Goal: Communication & Community: Answer question/provide support

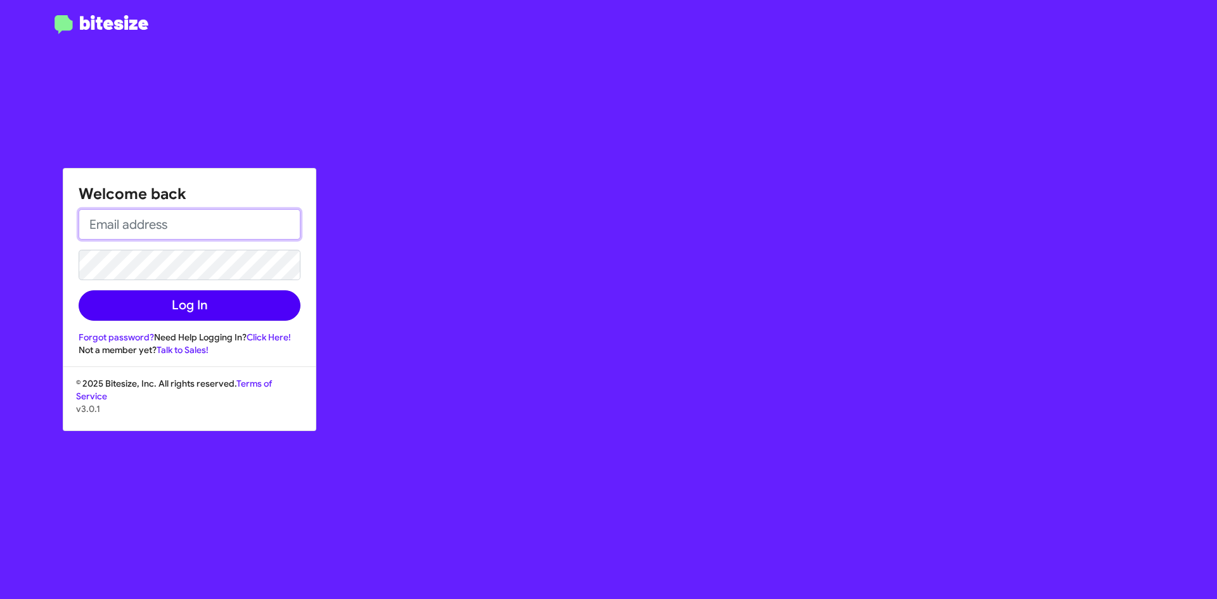
type input "[PERSON_NAME][EMAIL_ADDRESS][PERSON_NAME][DOMAIN_NAME]"
click at [164, 318] on button "Log In" at bounding box center [190, 305] width 222 height 30
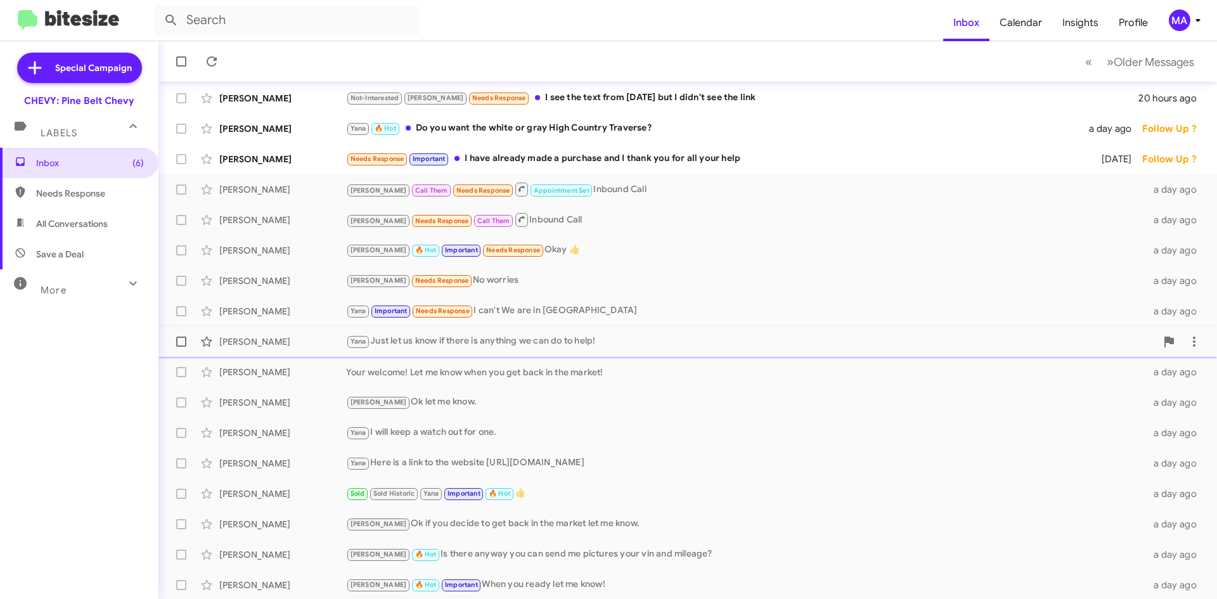
scroll to position [137, 0]
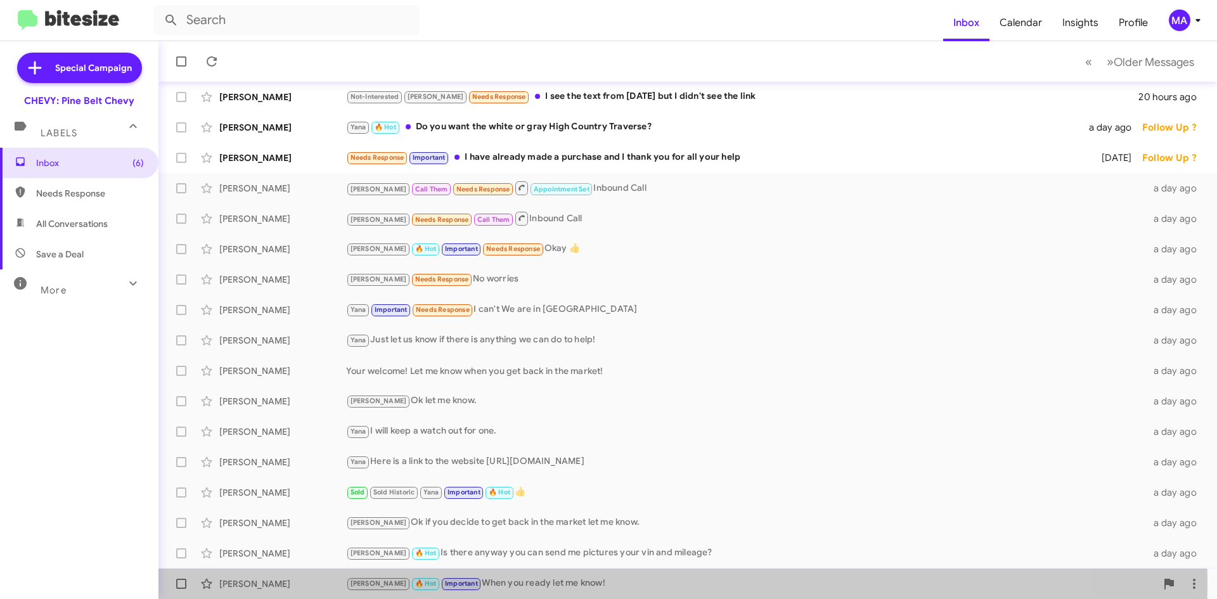
click at [505, 586] on div "[PERSON_NAME] 🔥 Hot Important When you ready let me know!" at bounding box center [751, 583] width 810 height 15
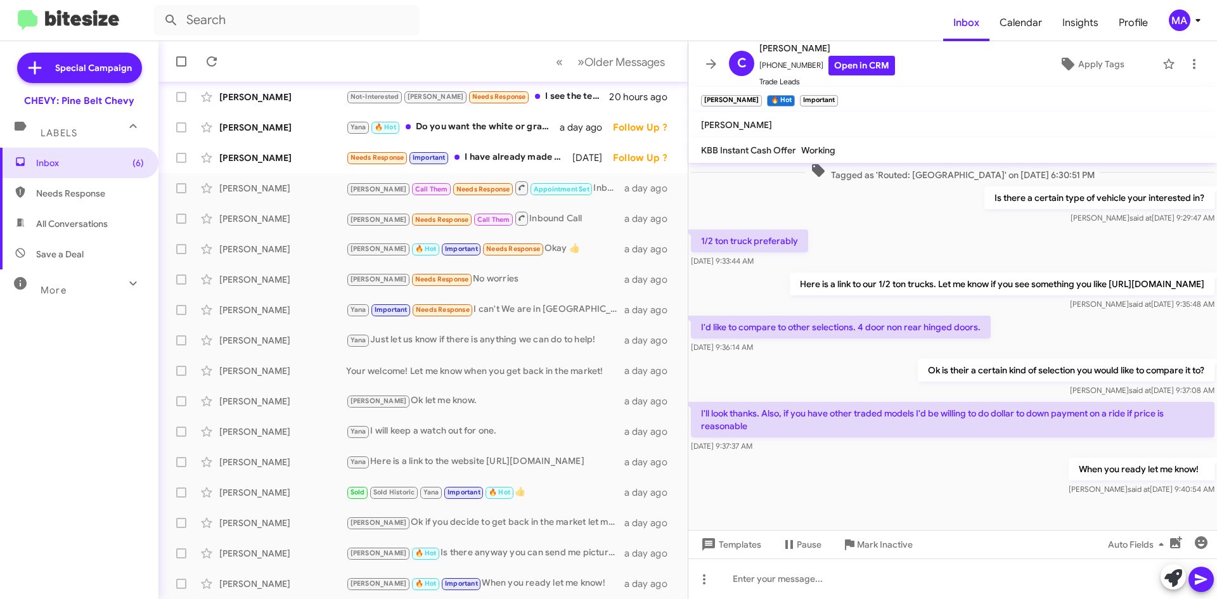
scroll to position [51, 0]
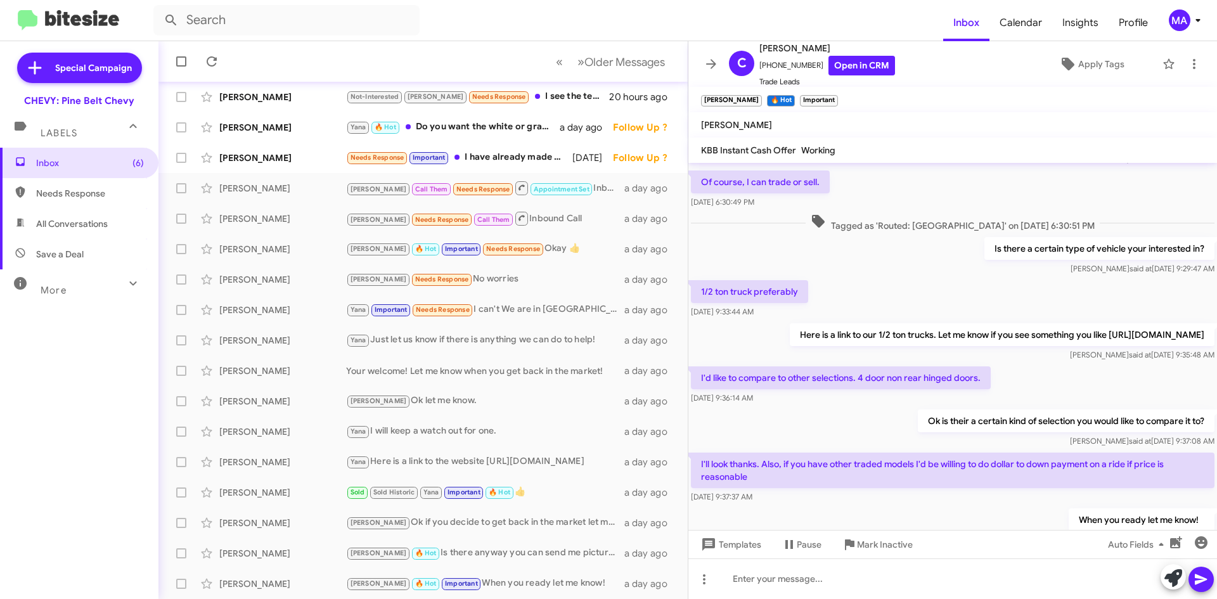
click at [1010, 406] on div "I'd like to compare to other selections. 4 door non rear hinged doors. [DATE] 9…" at bounding box center [952, 385] width 529 height 43
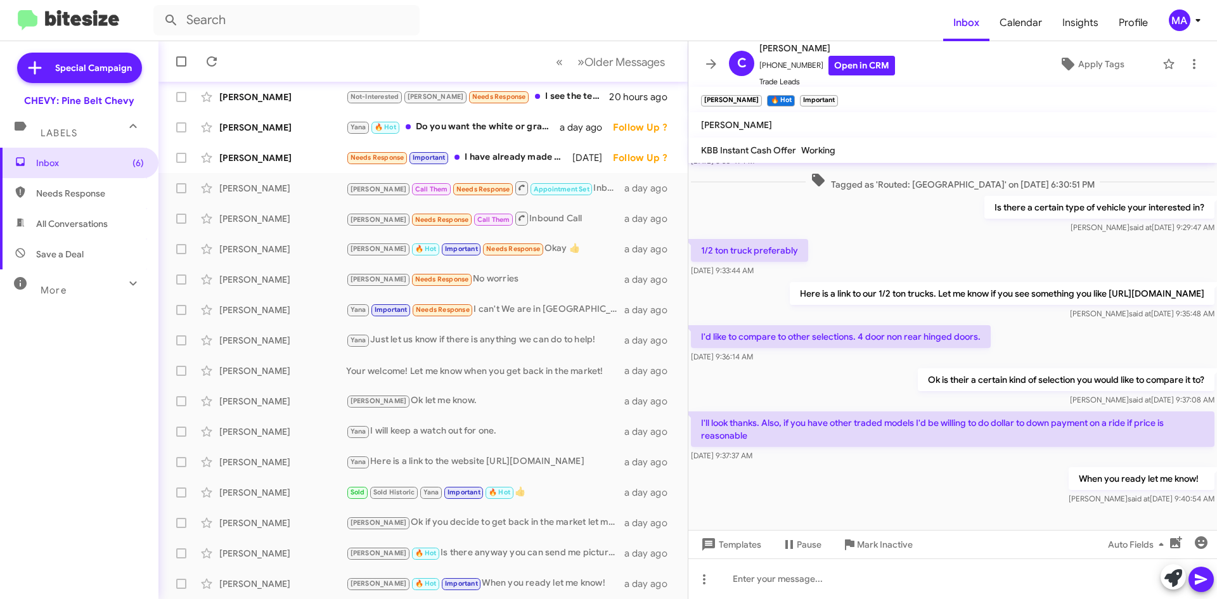
scroll to position [114, 0]
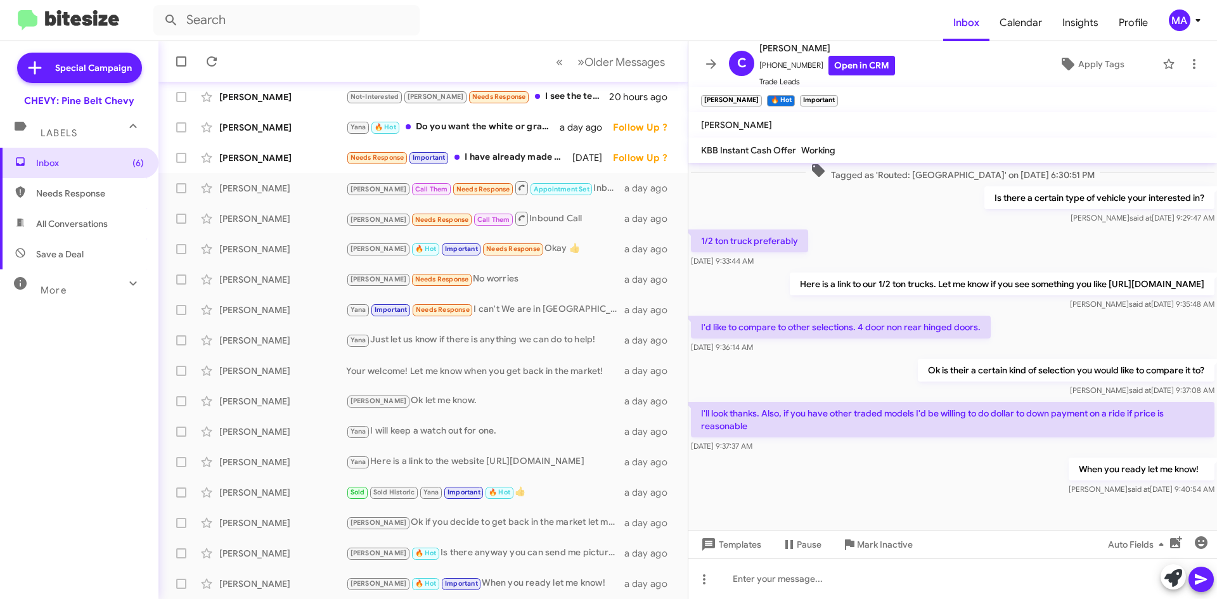
click at [1059, 467] on div "When you ready let me know! [PERSON_NAME] said at [DATE] 9:40:54 AM" at bounding box center [952, 476] width 529 height 43
click at [1038, 227] on div "1/2 ton truck preferably [DATE] 9:33:44 AM" at bounding box center [952, 248] width 529 height 43
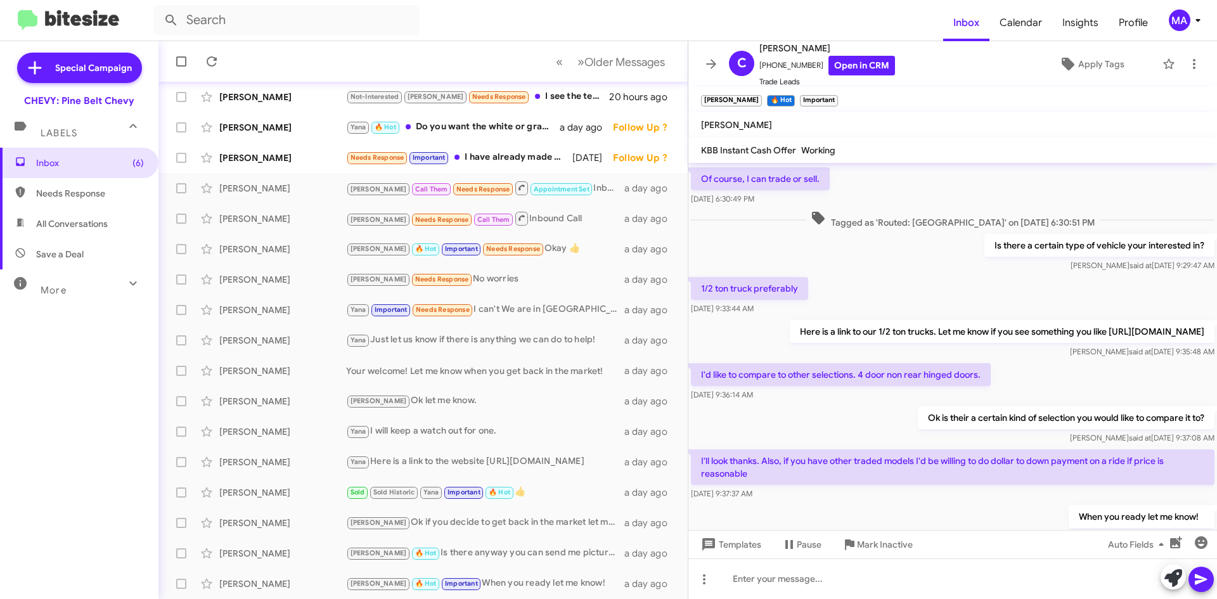
scroll to position [0, 0]
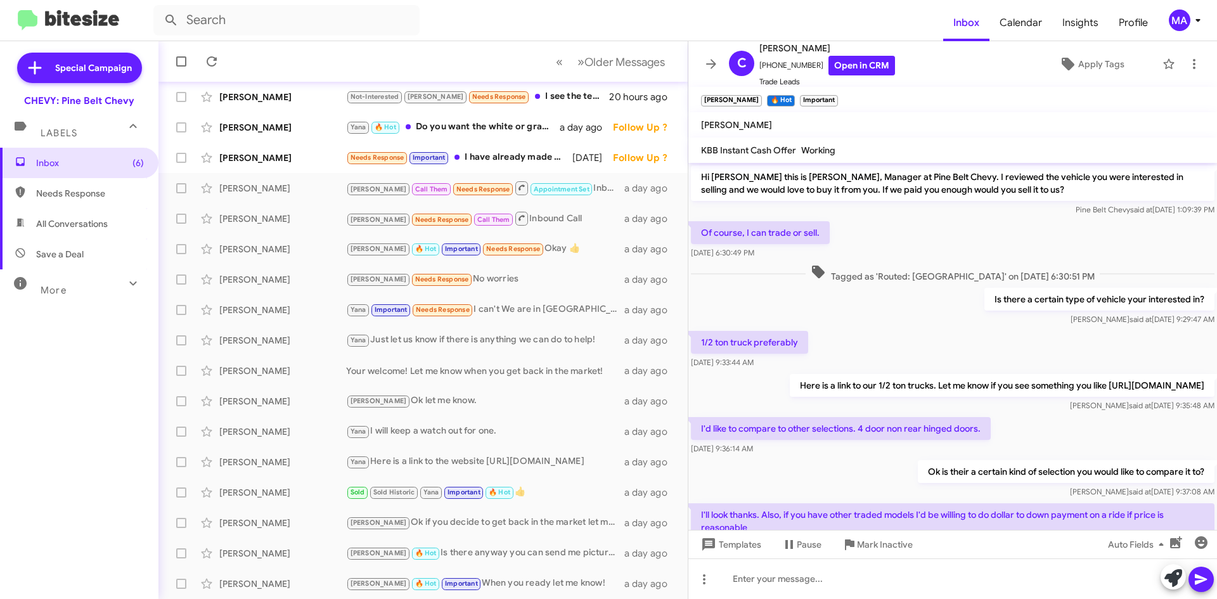
click at [851, 247] on div "Of course, I can trade or sell. [DATE] 6:30:49 PM" at bounding box center [952, 240] width 529 height 43
click at [754, 216] on div "Pine Belt Chevy said at [DATE] 1:09:39 PM" at bounding box center [953, 209] width 524 height 13
click at [701, 213] on div "Pine Belt Chevy said at [DATE] 1:09:39 PM" at bounding box center [953, 209] width 524 height 13
click at [791, 219] on div "Of course, I can trade or sell. [DATE] 6:30:49 PM" at bounding box center [952, 240] width 529 height 43
click at [887, 328] on div "1/2 ton truck preferably [DATE] 9:33:44 AM" at bounding box center [952, 349] width 529 height 43
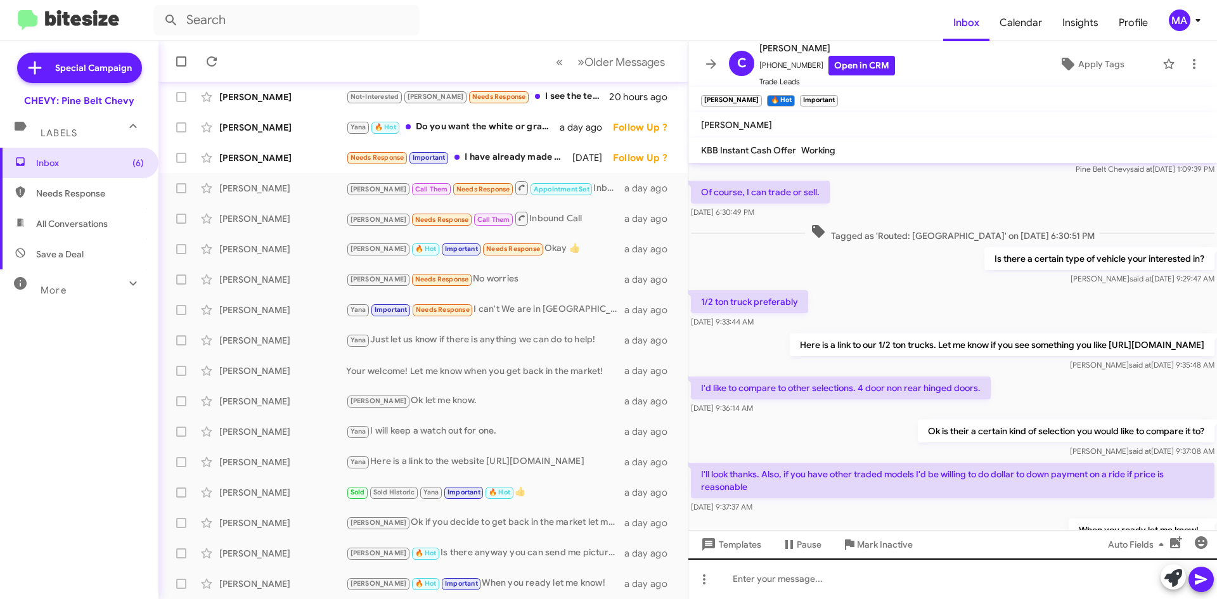
scroll to position [63, 0]
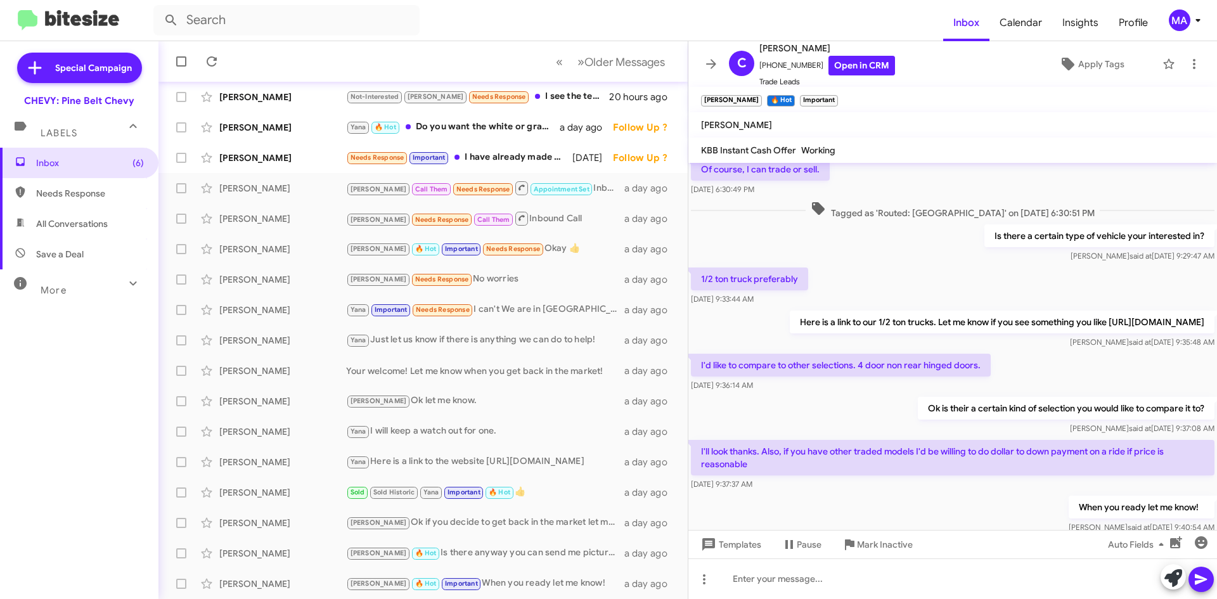
click at [1033, 351] on div "Here is a link to our 1/2 ton trucks. Let me know if you see something you like…" at bounding box center [952, 329] width 529 height 43
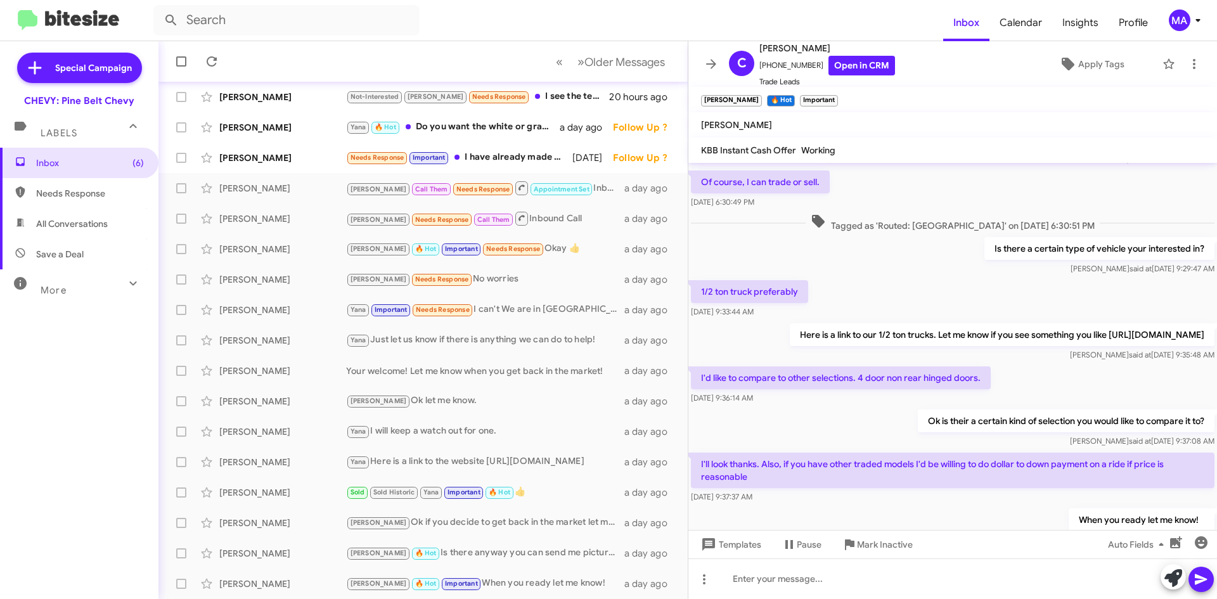
scroll to position [0, 0]
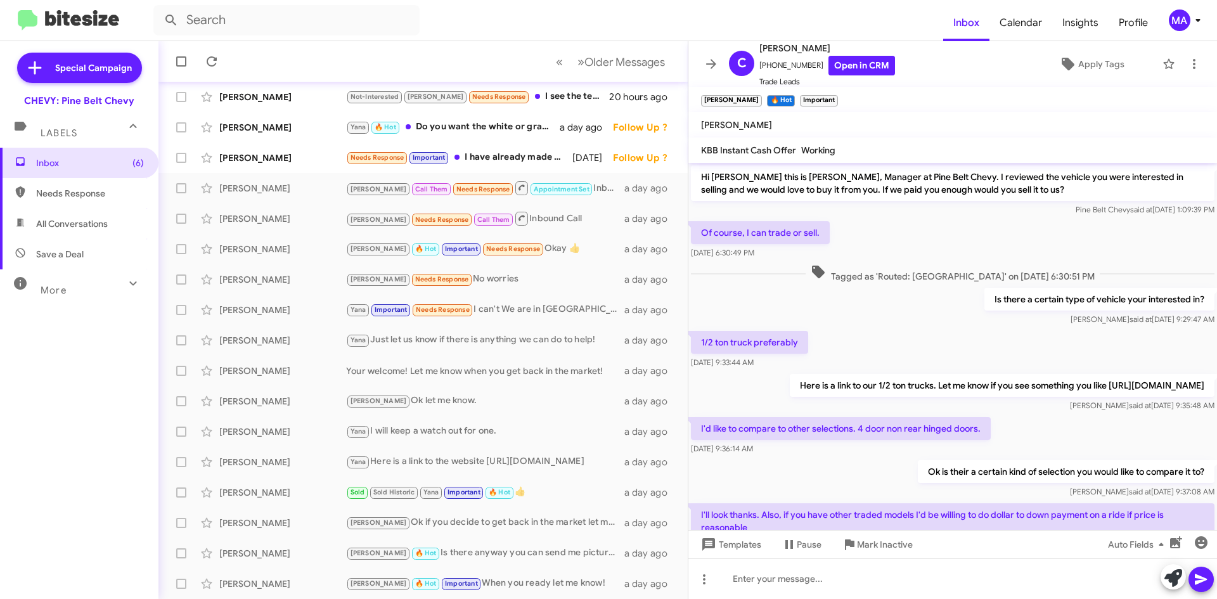
click at [984, 241] on div "Of course, I can trade or sell. [DATE] 6:30:49 PM" at bounding box center [952, 240] width 529 height 43
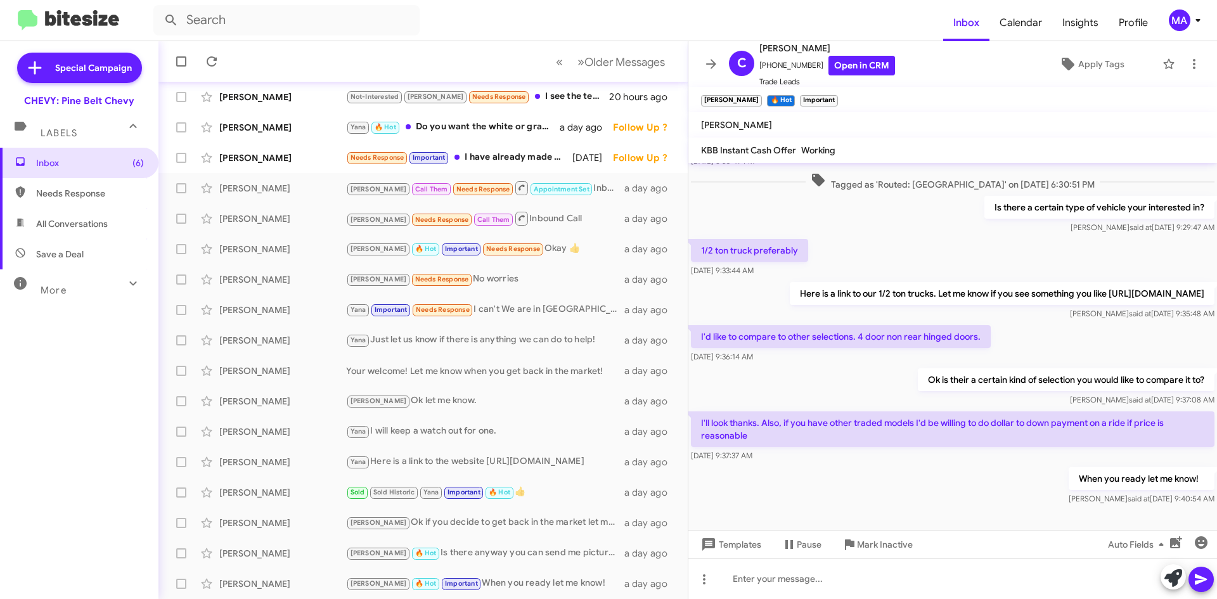
scroll to position [114, 0]
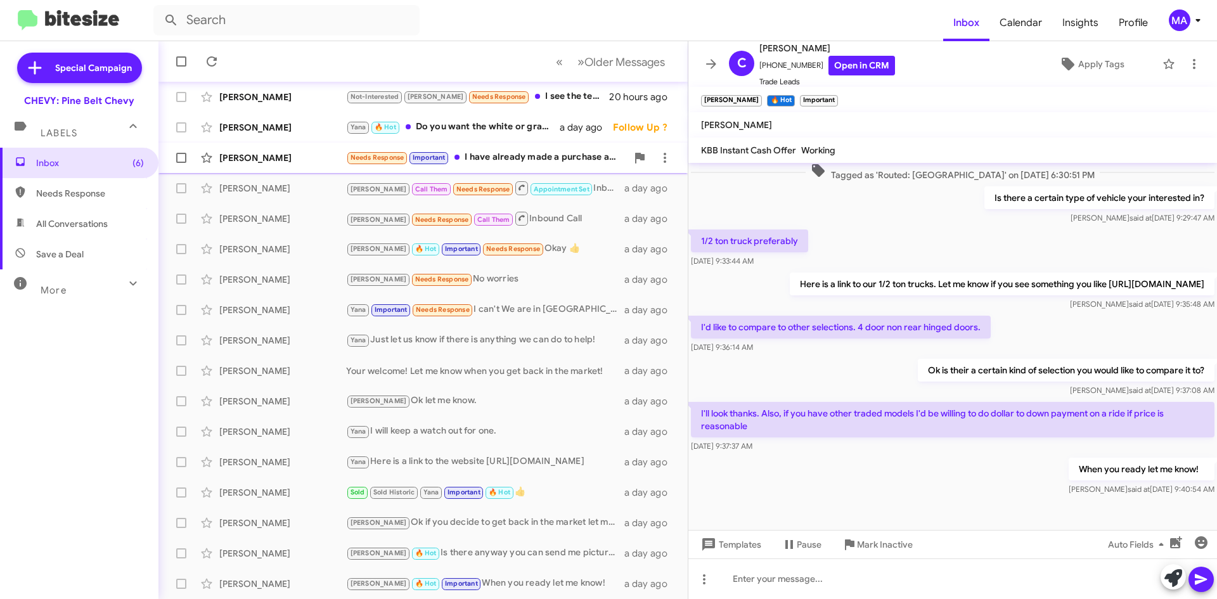
click at [510, 165] on div "Needs Response Important I have already made a purchase and I thank you for all…" at bounding box center [486, 157] width 281 height 15
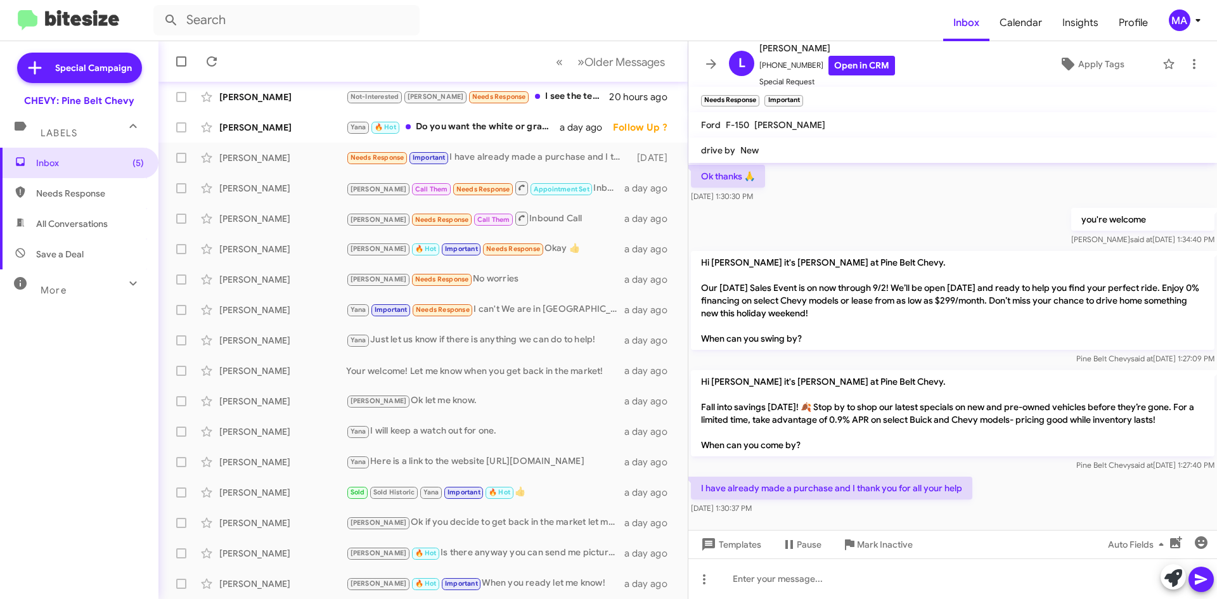
scroll to position [421, 0]
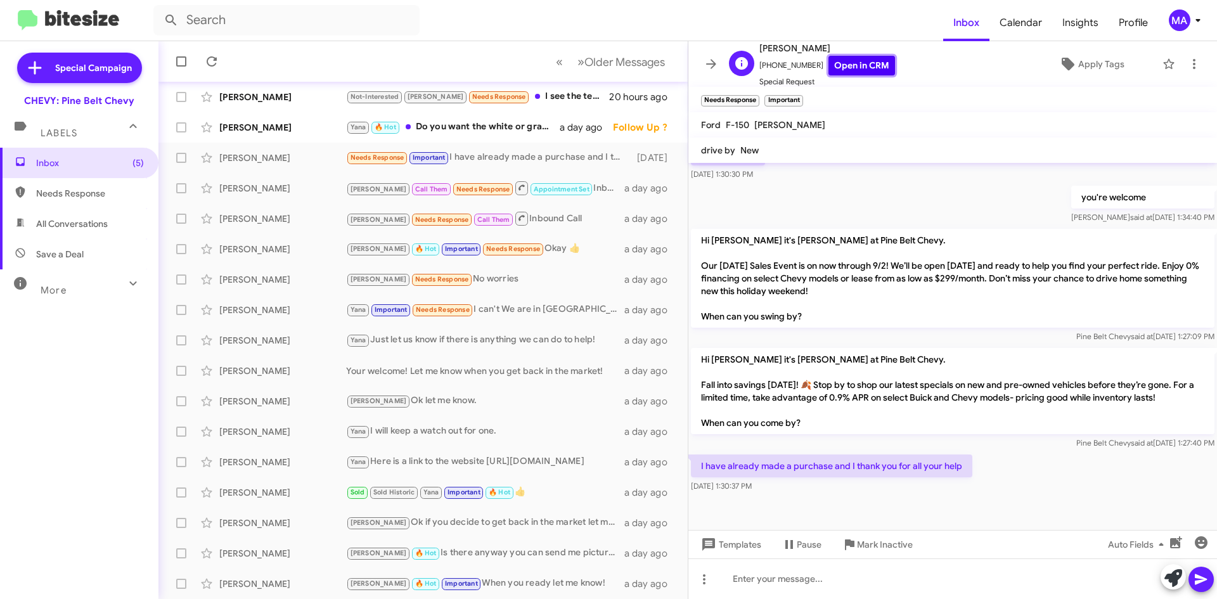
click at [855, 69] on link "Open in CRM" at bounding box center [862, 66] width 67 height 20
click at [524, 130] on div "Yana 🔥 Hot Do you want the white or gray High Country Traverse?" at bounding box center [486, 127] width 281 height 15
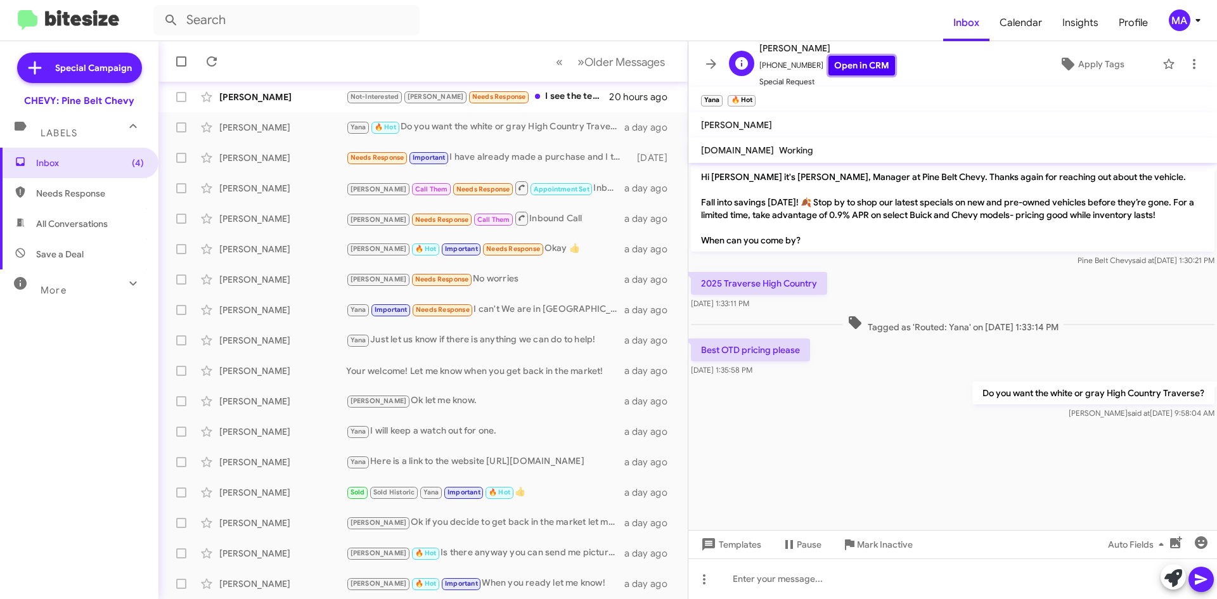
click at [843, 67] on link "Open in CRM" at bounding box center [862, 66] width 67 height 20
click at [536, 97] on div "Not-Interested [PERSON_NAME] Needs Response I see the text from [DATE] but I di…" at bounding box center [486, 96] width 281 height 15
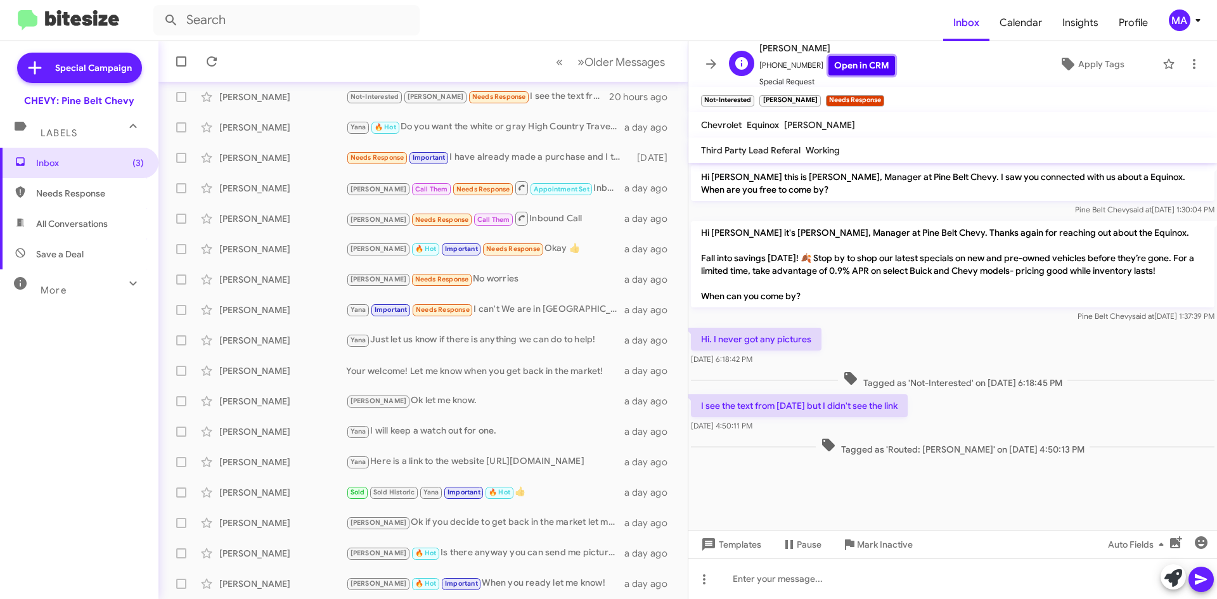
click at [855, 73] on link "Open in CRM" at bounding box center [862, 66] width 67 height 20
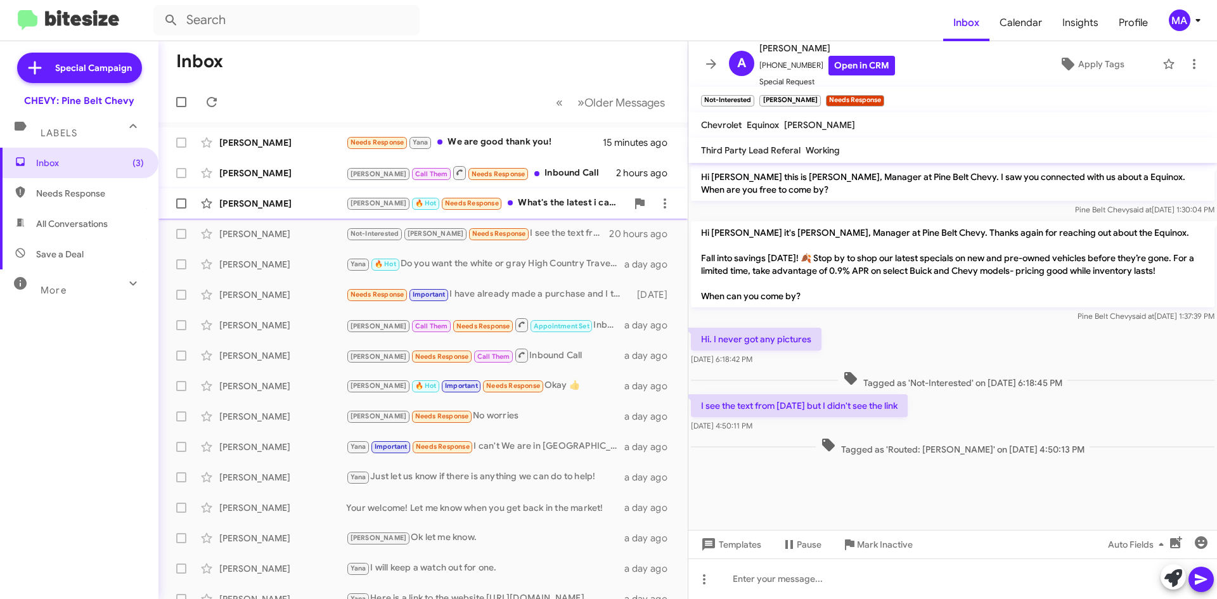
click at [524, 203] on div "[PERSON_NAME] 🔥 Hot Needs Response What's the latest i can come?" at bounding box center [486, 203] width 281 height 15
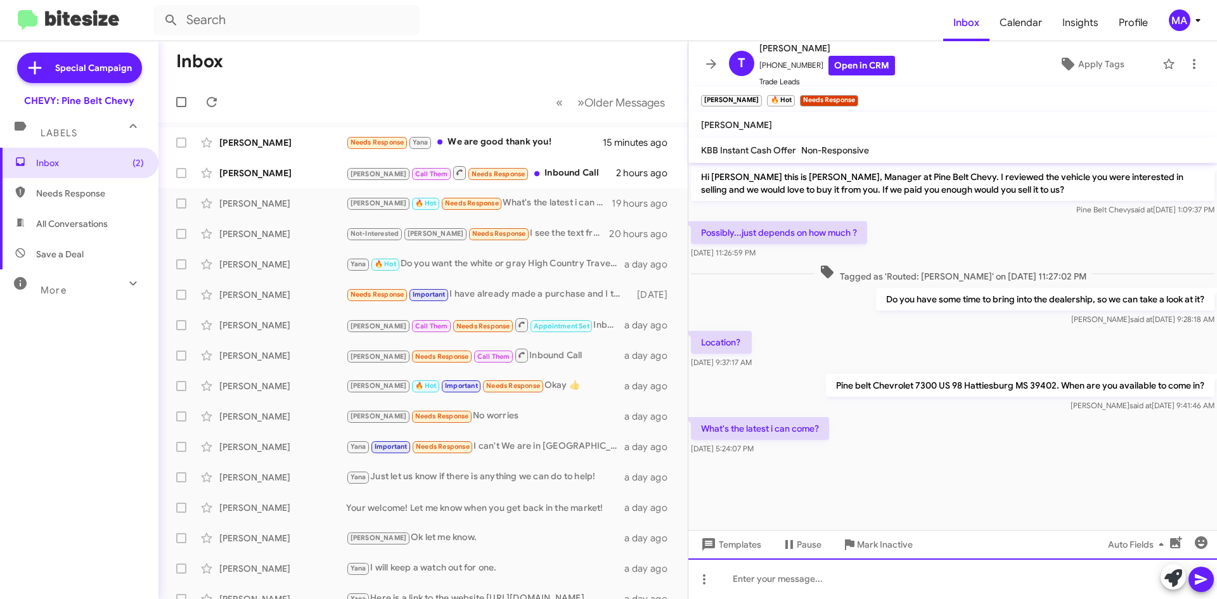
click at [772, 582] on div at bounding box center [952, 578] width 529 height 41
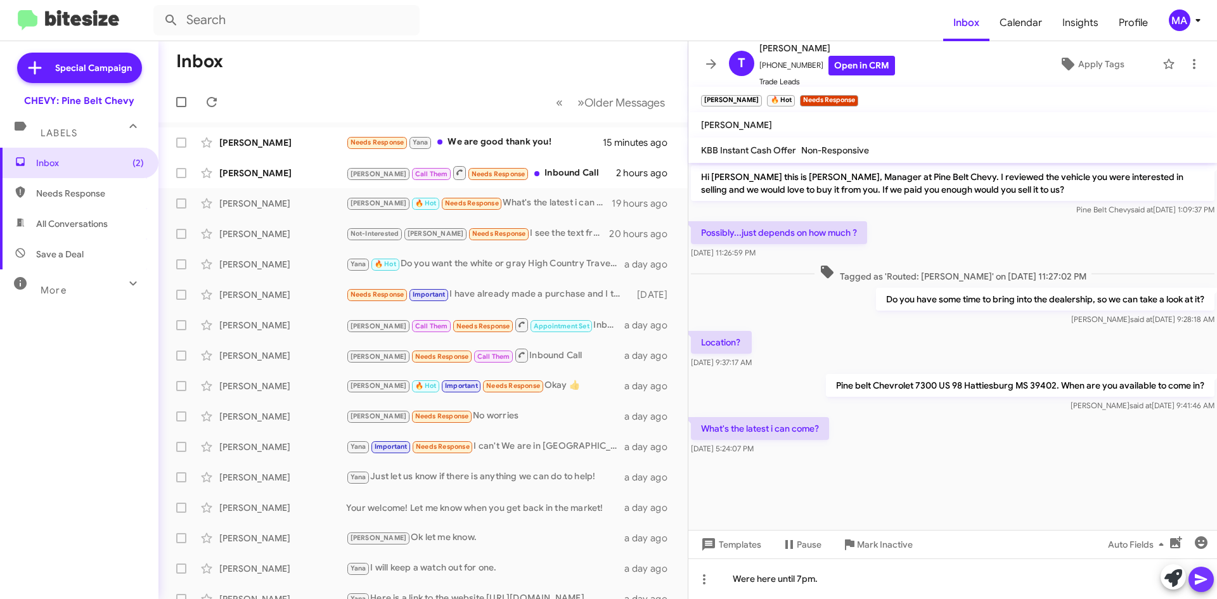
click at [1199, 581] on icon at bounding box center [1201, 579] width 12 height 11
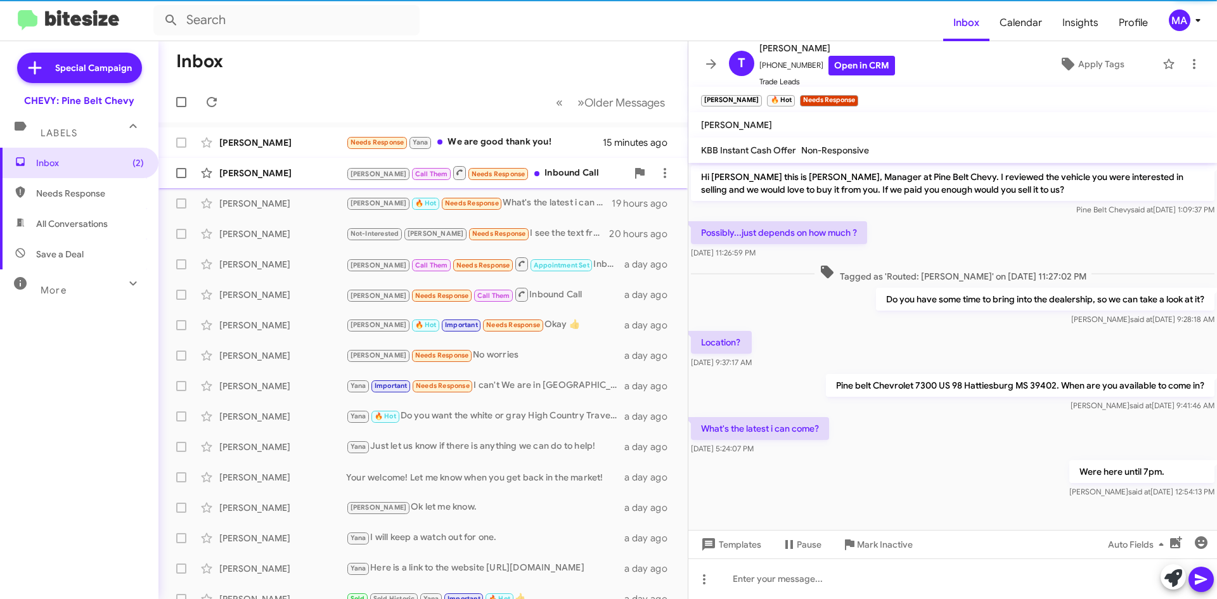
click at [530, 178] on div "[PERSON_NAME] Call Them Needs Response Inbound Call" at bounding box center [486, 173] width 281 height 16
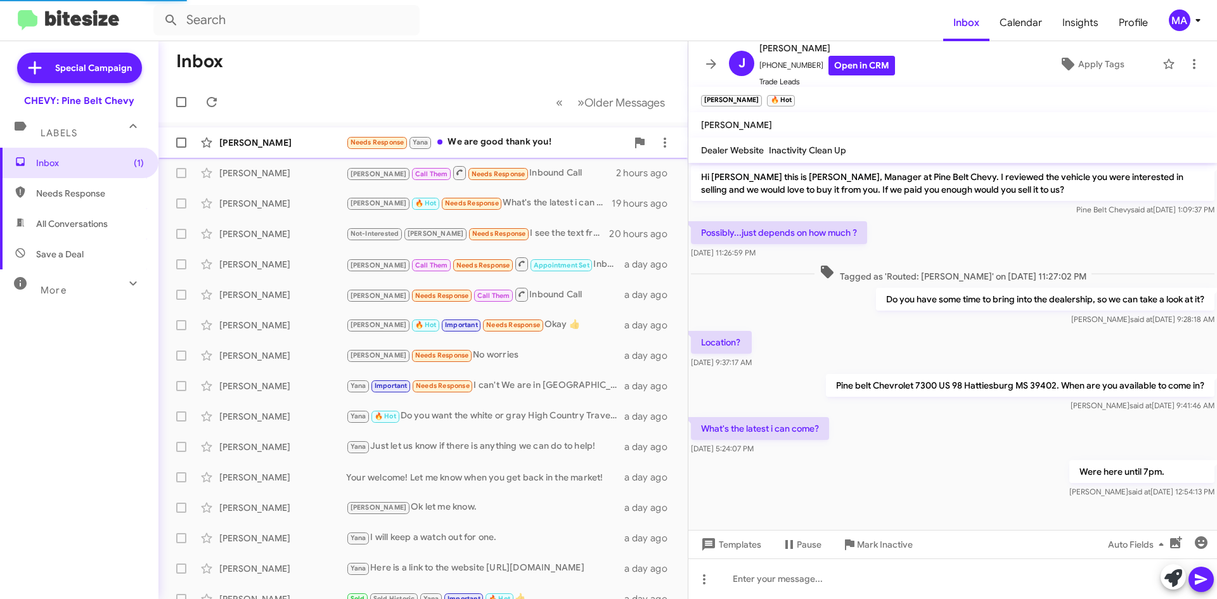
click at [514, 146] on div "Needs Response [PERSON_NAME] We are good thank you!" at bounding box center [486, 142] width 281 height 15
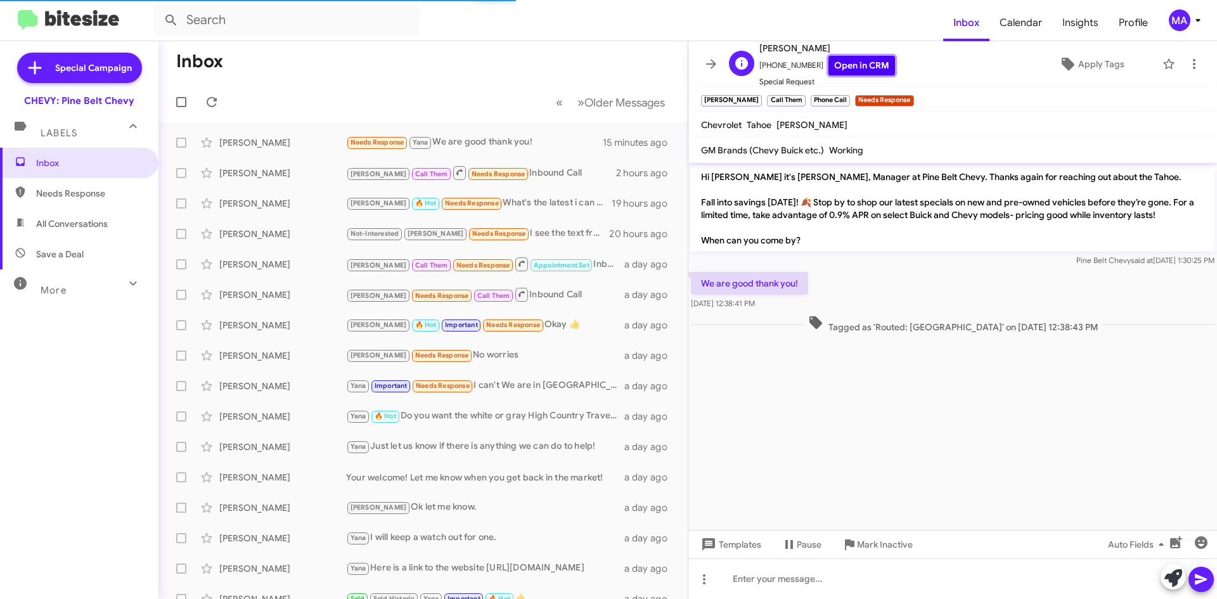
click at [855, 68] on link "Open in CRM" at bounding box center [862, 66] width 67 height 20
